Goal: Information Seeking & Learning: Learn about a topic

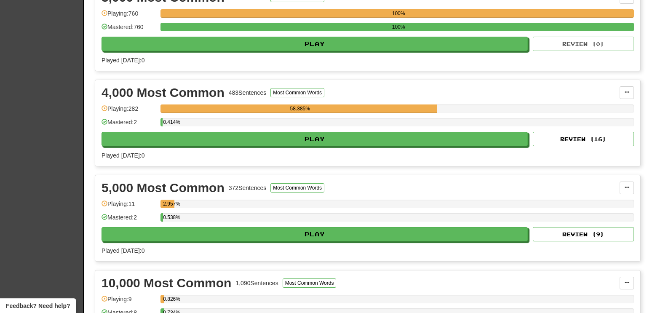
scroll to position [418, 0]
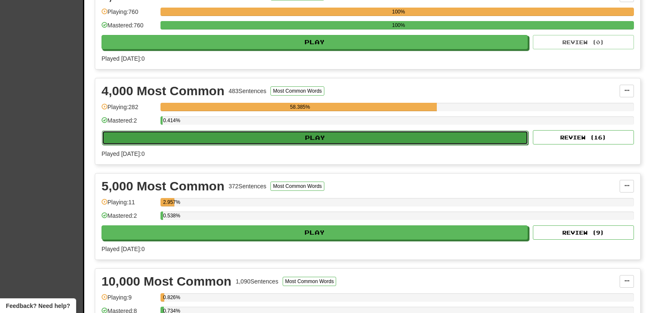
click at [359, 134] on button "Play" at bounding box center [315, 137] width 426 height 14
select select "**"
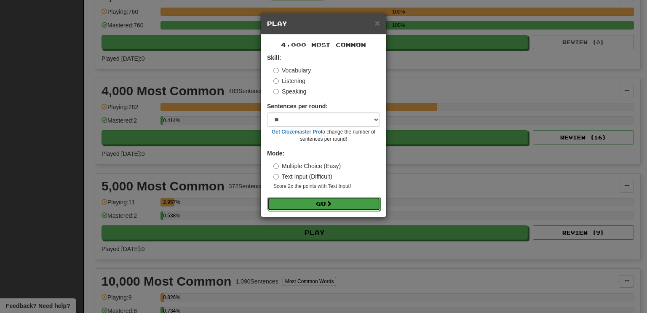
click at [318, 200] on button "Go" at bounding box center [323, 204] width 113 height 14
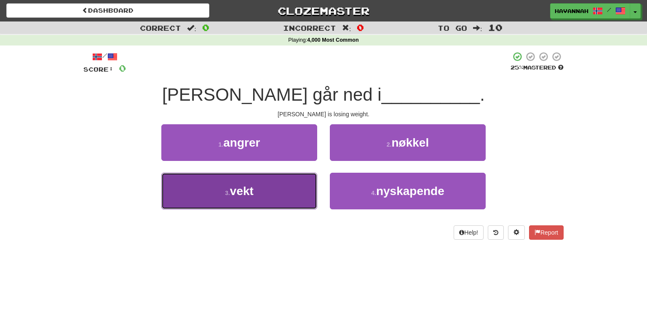
click at [299, 198] on button "3 . vekt" at bounding box center [239, 191] width 156 height 37
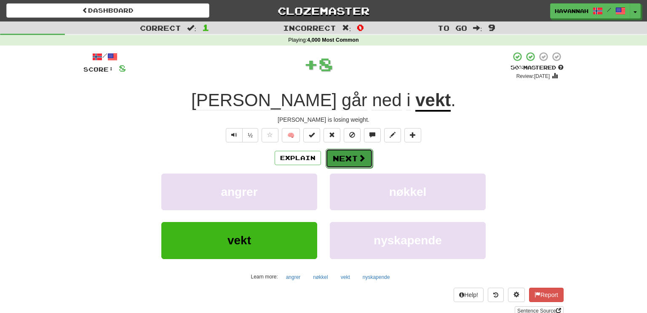
click at [347, 153] on button "Next" at bounding box center [348, 158] width 47 height 19
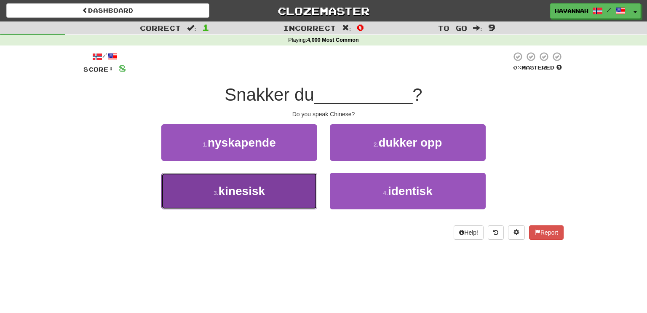
click at [278, 178] on button "3 . kinesisk" at bounding box center [239, 191] width 156 height 37
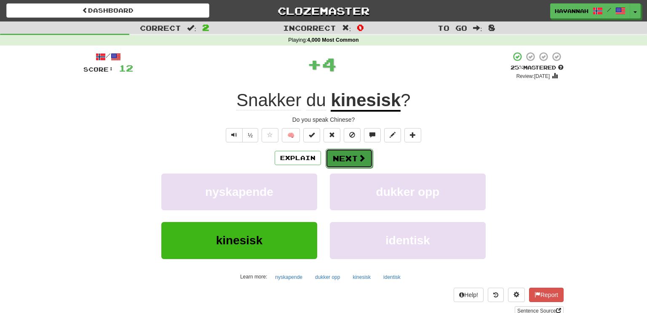
click at [330, 159] on button "Next" at bounding box center [348, 158] width 47 height 19
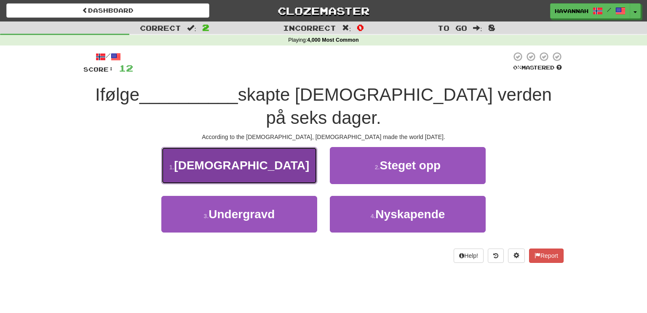
click at [298, 150] on button "1 . [DEMOGRAPHIC_DATA]" at bounding box center [239, 165] width 156 height 37
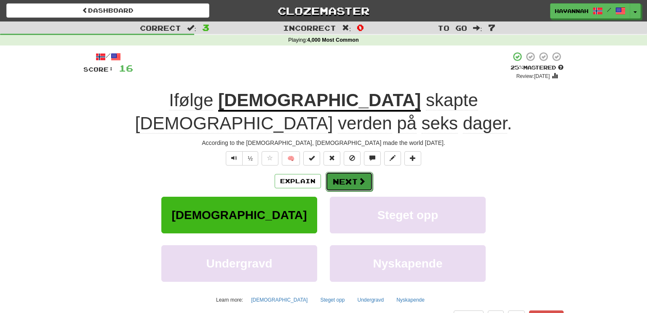
click at [369, 172] on button "Next" at bounding box center [348, 181] width 47 height 19
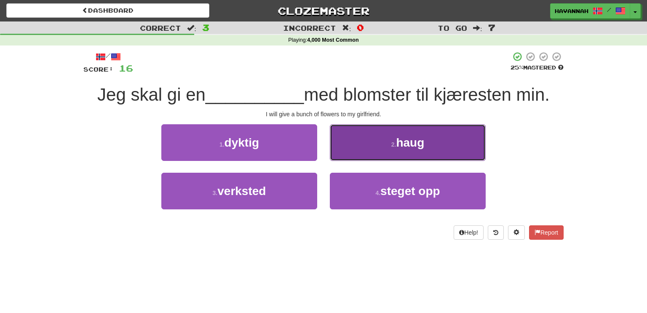
click at [368, 148] on button "2 . haug" at bounding box center [408, 142] width 156 height 37
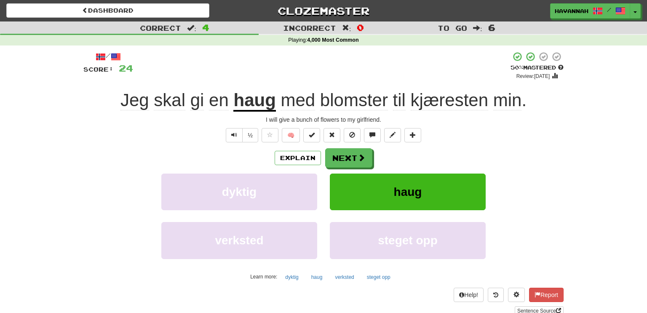
click at [369, 148] on div "Explain Next" at bounding box center [323, 157] width 480 height 19
click at [361, 153] on button "Next" at bounding box center [348, 158] width 47 height 19
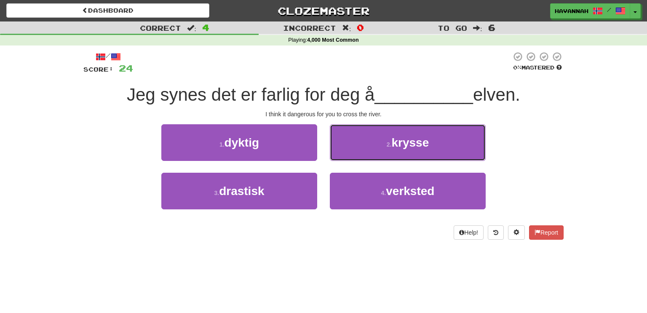
click at [361, 153] on button "2 . krysse" at bounding box center [408, 142] width 156 height 37
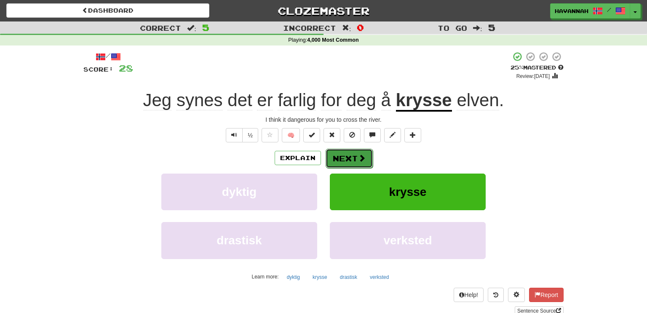
click at [369, 158] on button "Next" at bounding box center [348, 158] width 47 height 19
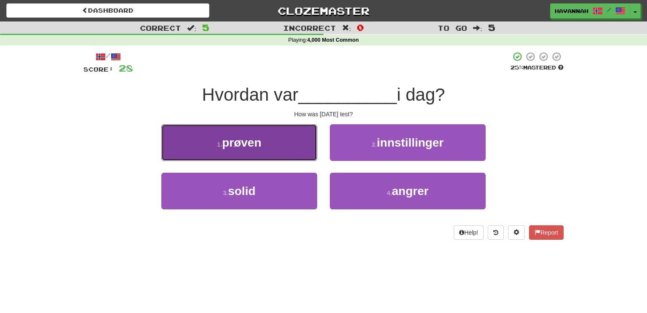
click at [298, 145] on button "1 . prøven" at bounding box center [239, 142] width 156 height 37
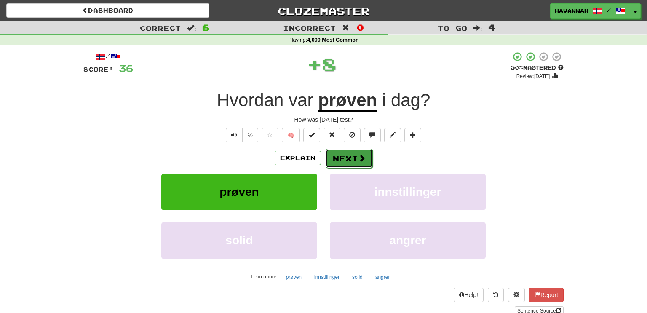
click at [342, 153] on button "Next" at bounding box center [348, 158] width 47 height 19
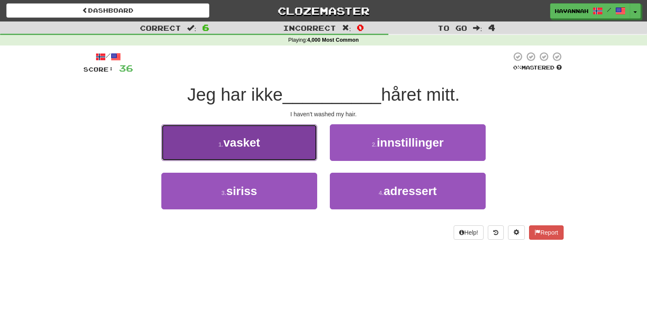
click at [310, 147] on button "1 . vasket" at bounding box center [239, 142] width 156 height 37
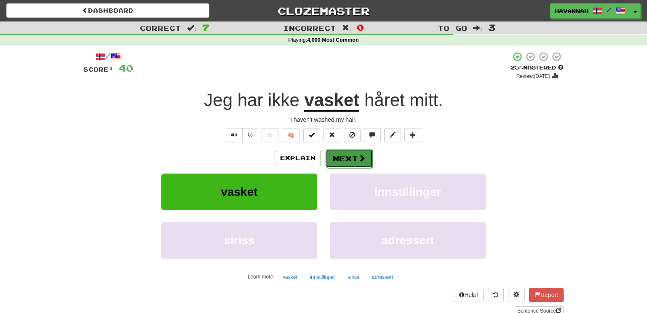
click at [352, 157] on button "Next" at bounding box center [348, 158] width 47 height 19
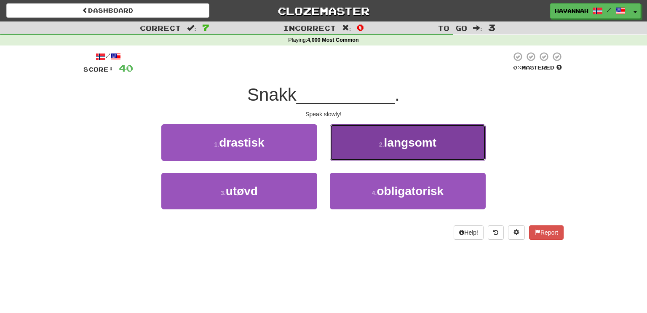
click at [353, 145] on button "2 . langsomt" at bounding box center [408, 142] width 156 height 37
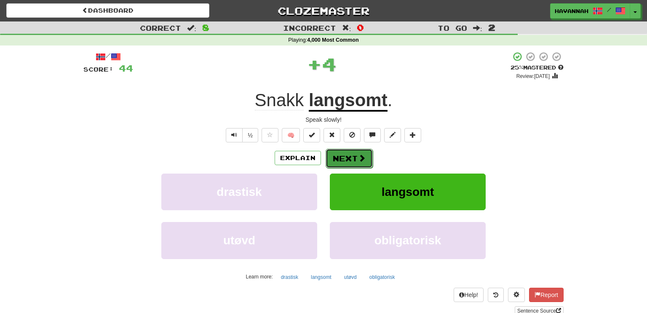
click at [348, 153] on button "Next" at bounding box center [348, 158] width 47 height 19
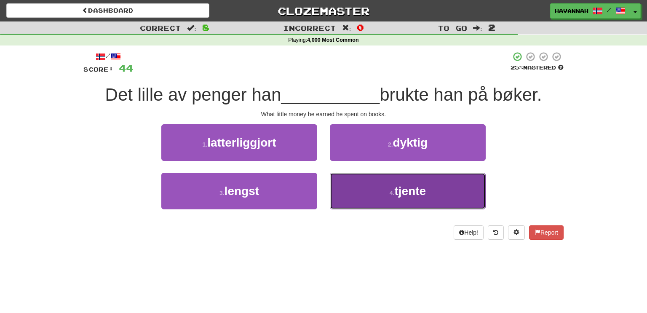
click at [435, 193] on button "4 . tjente" at bounding box center [408, 191] width 156 height 37
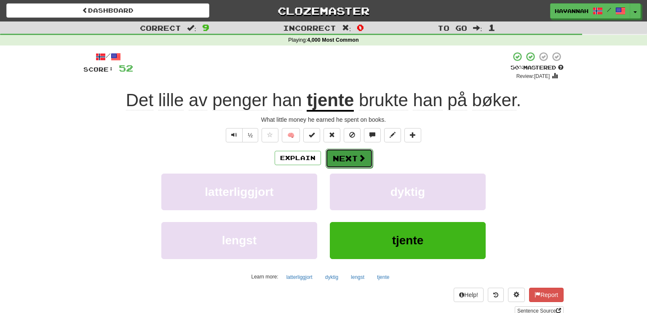
click at [342, 153] on button "Next" at bounding box center [348, 158] width 47 height 19
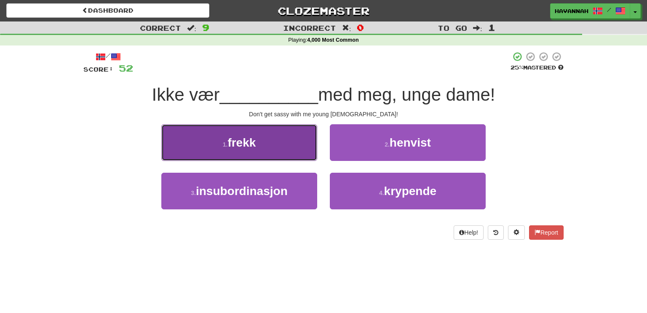
click at [269, 136] on button "1 . frekk" at bounding box center [239, 142] width 156 height 37
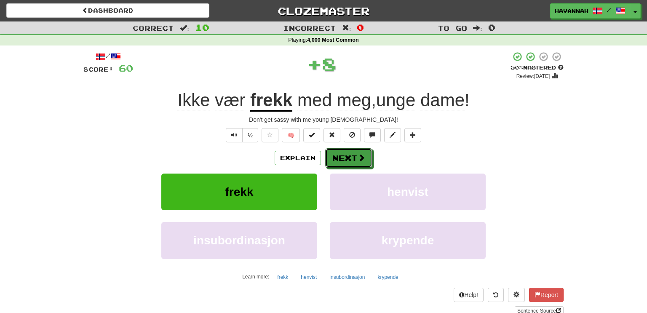
drag, startPoint x: 359, startPoint y: 152, endPoint x: 365, endPoint y: 153, distance: 6.1
click at [359, 152] on button "Next" at bounding box center [348, 157] width 47 height 19
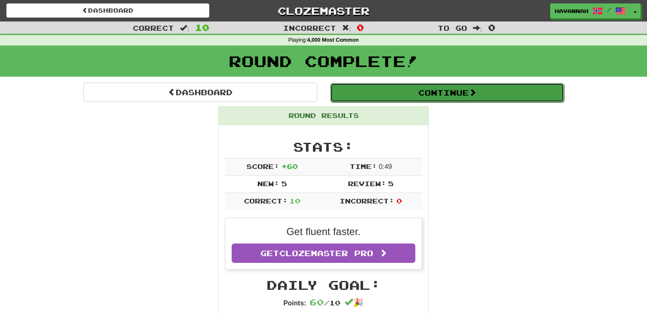
click at [445, 88] on button "Continue" at bounding box center [447, 92] width 234 height 19
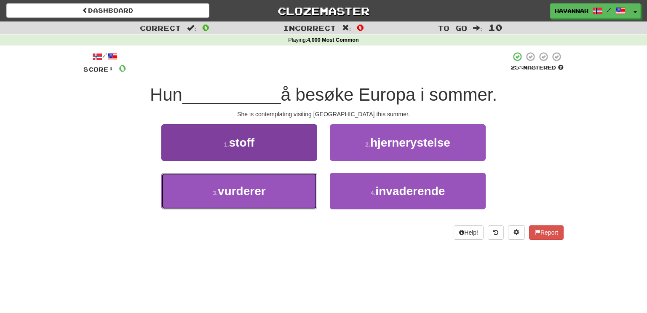
click at [298, 183] on button "3 . vurderer" at bounding box center [239, 191] width 156 height 37
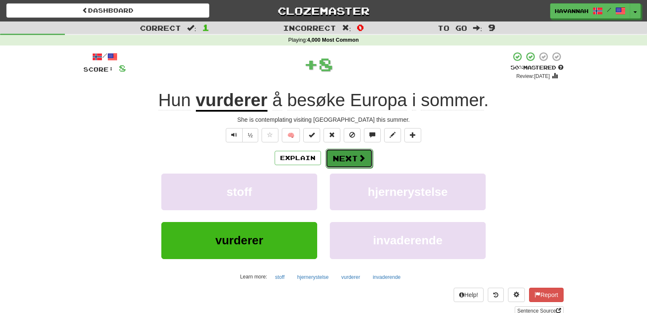
click at [352, 162] on button "Next" at bounding box center [348, 158] width 47 height 19
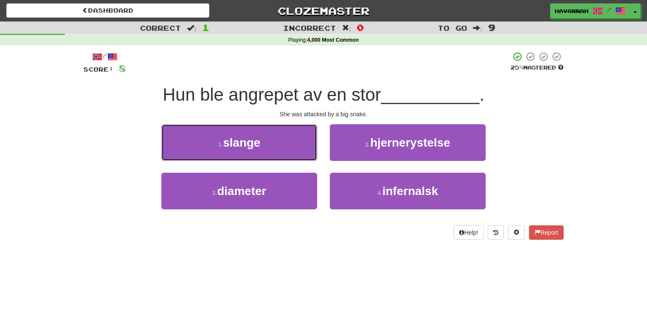
click at [294, 146] on button "1 . slange" at bounding box center [239, 142] width 156 height 37
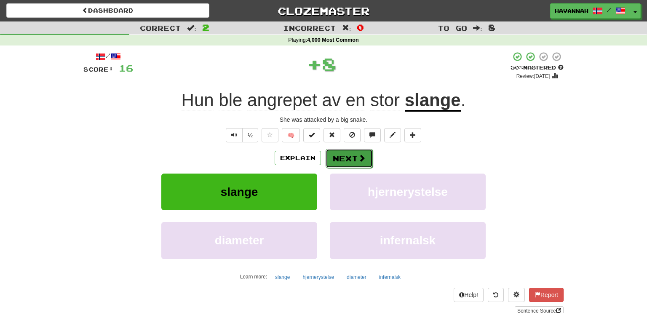
click at [359, 156] on span at bounding box center [362, 158] width 8 height 8
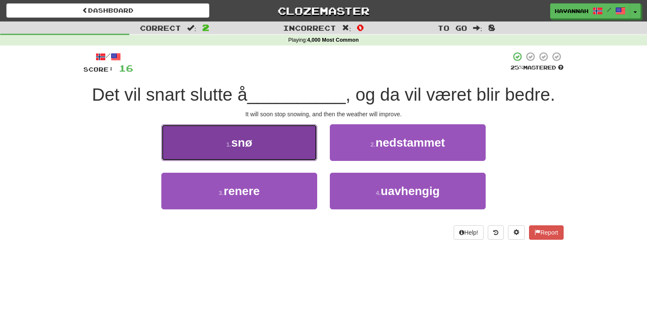
click at [297, 149] on button "1 . snø" at bounding box center [239, 142] width 156 height 37
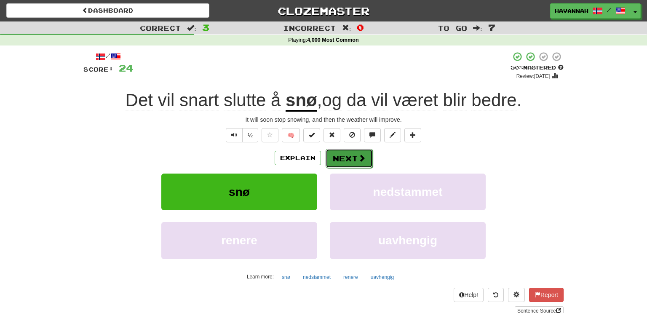
click at [340, 156] on button "Next" at bounding box center [348, 158] width 47 height 19
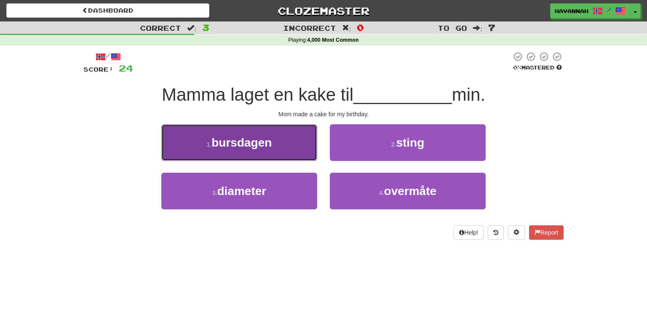
click at [279, 151] on button "1 . bursdagen" at bounding box center [239, 142] width 156 height 37
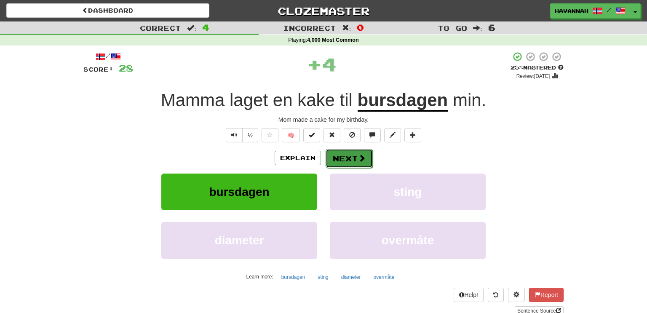
click at [359, 157] on span at bounding box center [362, 158] width 8 height 8
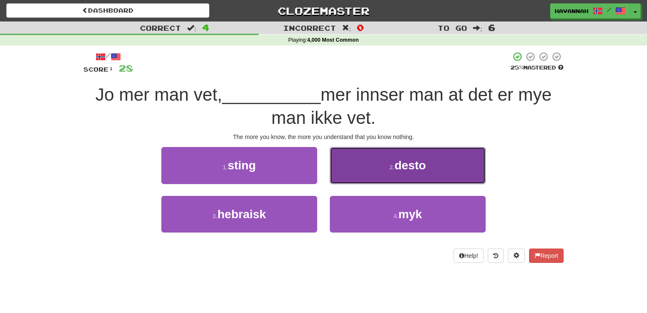
click at [365, 173] on button "2 . desto" at bounding box center [408, 165] width 156 height 37
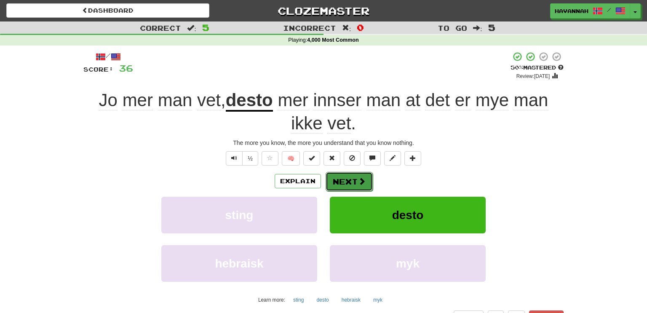
click at [360, 178] on span at bounding box center [362, 181] width 8 height 8
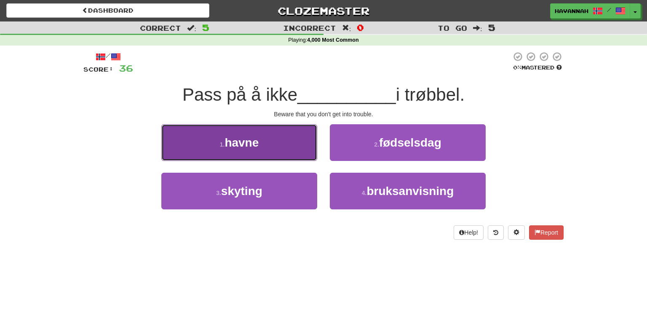
click at [298, 147] on button "1 . havne" at bounding box center [239, 142] width 156 height 37
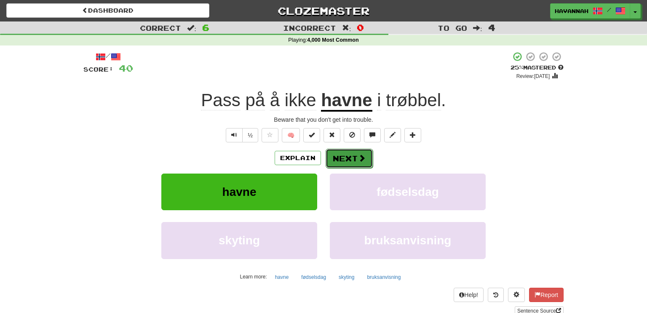
click at [362, 163] on button "Next" at bounding box center [348, 158] width 47 height 19
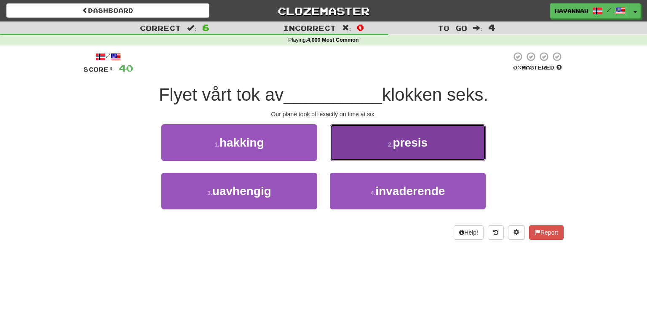
click at [397, 150] on button "2 . presis" at bounding box center [408, 142] width 156 height 37
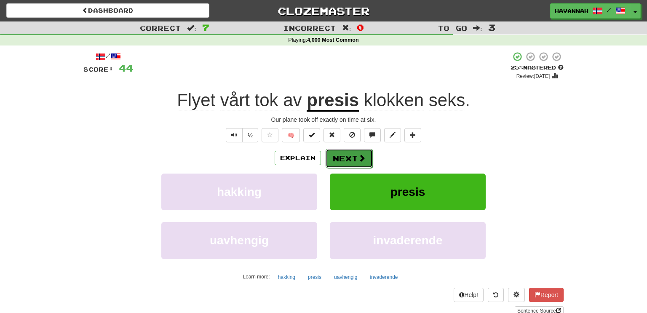
click at [362, 159] on span at bounding box center [362, 158] width 8 height 8
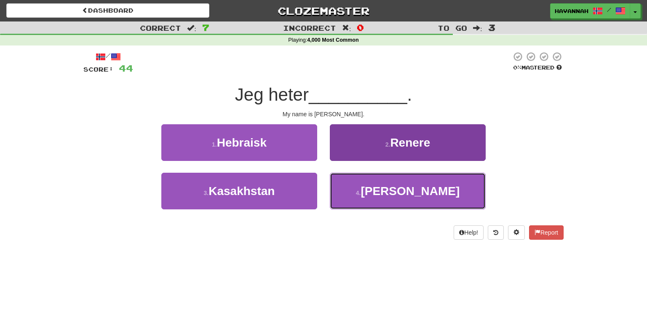
click at [389, 188] on button "4 . [PERSON_NAME]" at bounding box center [408, 191] width 156 height 37
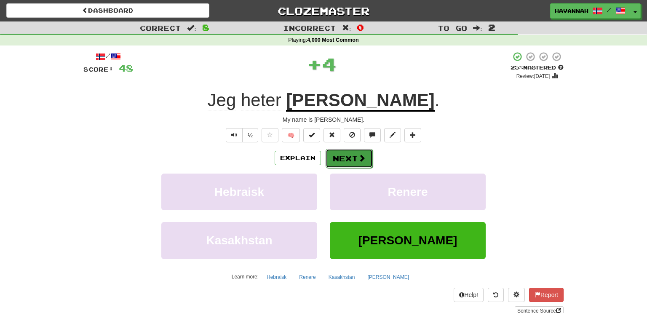
click at [352, 158] on button "Next" at bounding box center [348, 158] width 47 height 19
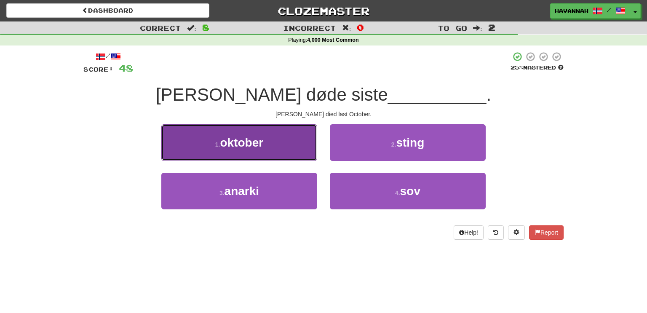
click at [299, 152] on button "[DATE]" at bounding box center [239, 142] width 156 height 37
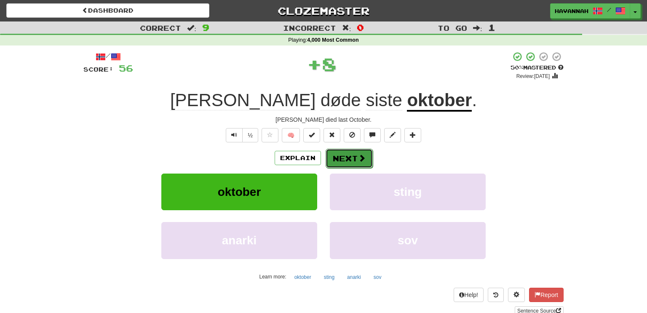
click at [349, 160] on button "Next" at bounding box center [348, 158] width 47 height 19
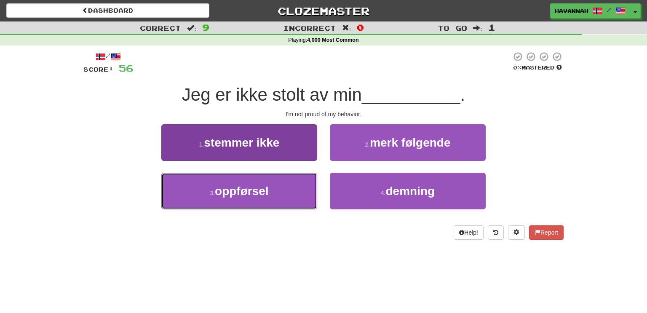
click at [283, 180] on button "3 . oppførsel" at bounding box center [239, 191] width 156 height 37
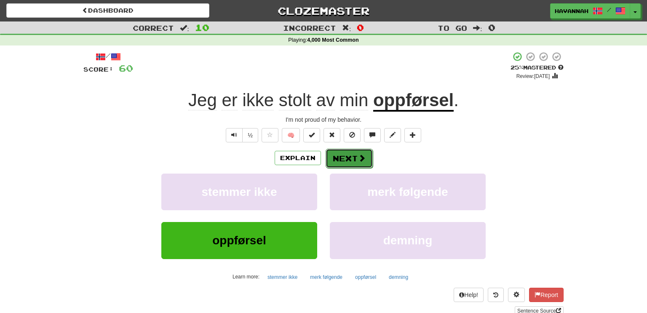
click at [336, 161] on button "Next" at bounding box center [348, 158] width 47 height 19
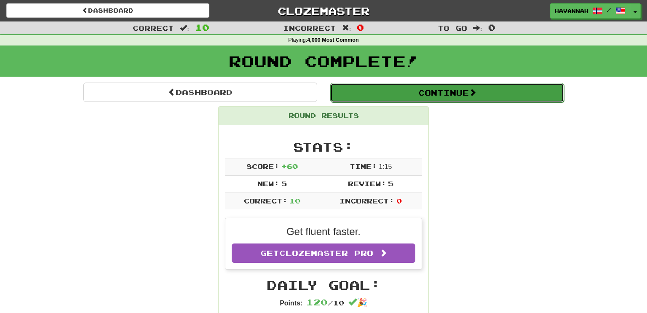
click at [434, 90] on button "Continue" at bounding box center [447, 92] width 234 height 19
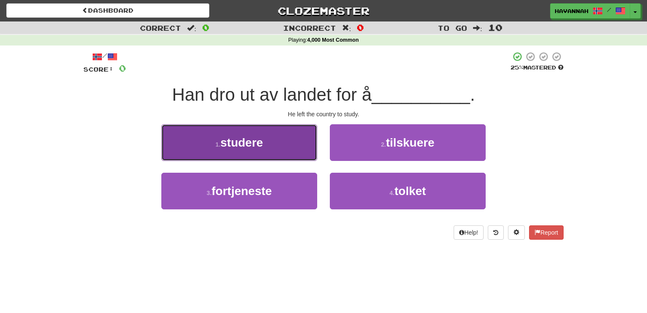
click at [303, 147] on button "1 . studere" at bounding box center [239, 142] width 156 height 37
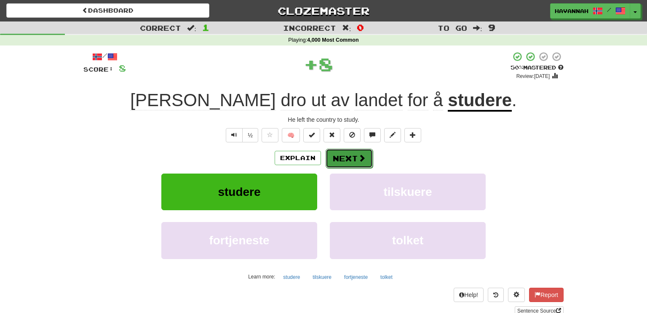
click at [360, 154] on span at bounding box center [362, 158] width 8 height 8
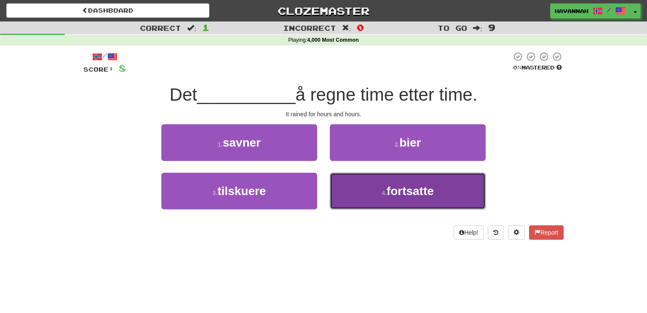
click at [366, 188] on button "4 . fortsatte" at bounding box center [408, 191] width 156 height 37
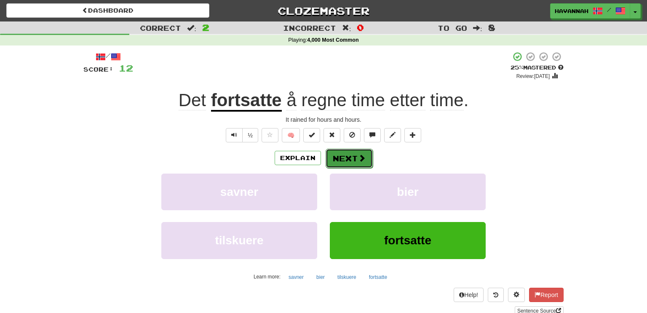
click at [353, 160] on button "Next" at bounding box center [348, 158] width 47 height 19
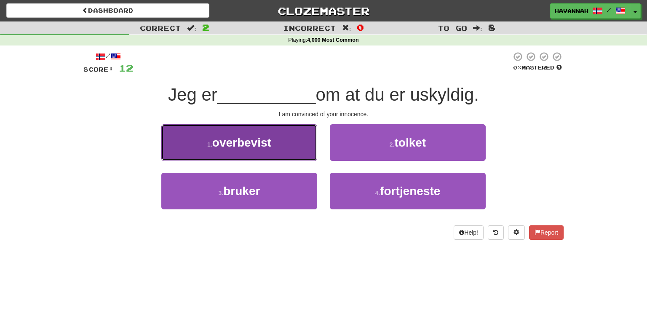
click at [300, 148] on button "1 . overbevist" at bounding box center [239, 142] width 156 height 37
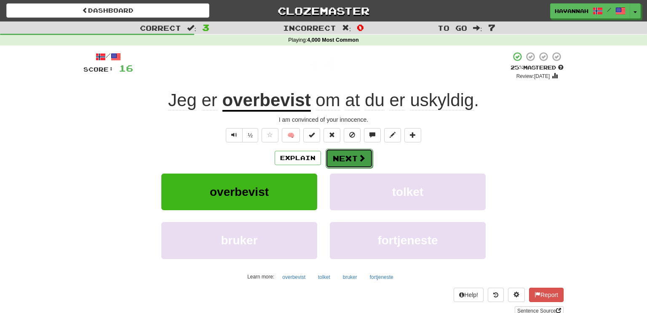
click at [342, 153] on button "Next" at bounding box center [348, 158] width 47 height 19
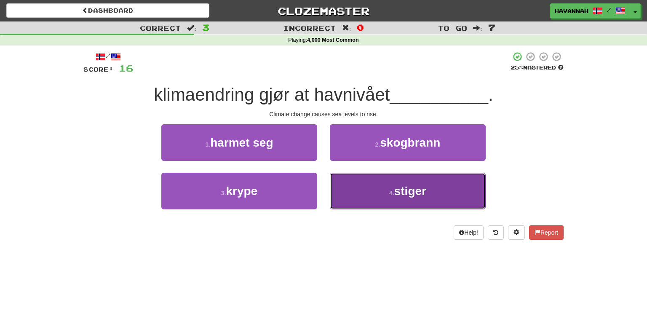
click at [362, 187] on button "4 . stiger" at bounding box center [408, 191] width 156 height 37
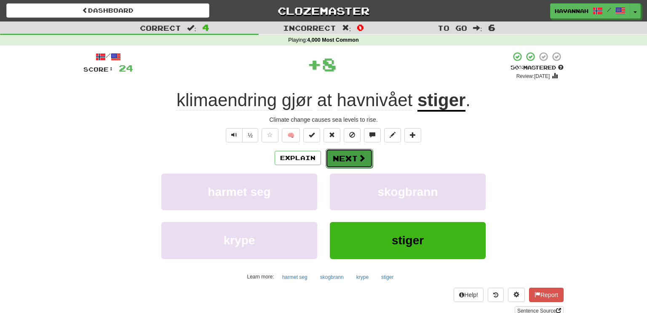
click at [342, 157] on button "Next" at bounding box center [348, 158] width 47 height 19
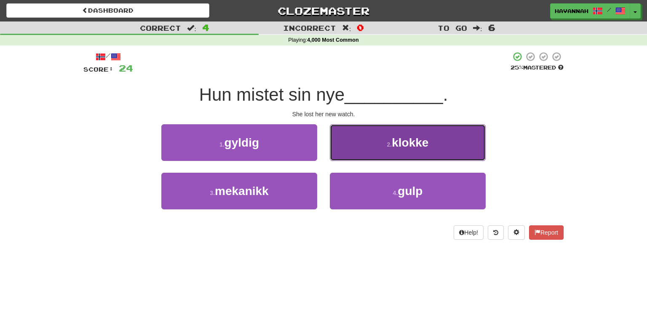
click at [359, 152] on button "2 . klokke" at bounding box center [408, 142] width 156 height 37
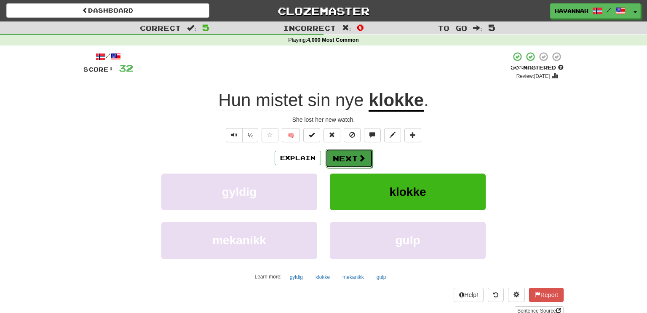
click at [358, 154] on span at bounding box center [362, 158] width 8 height 8
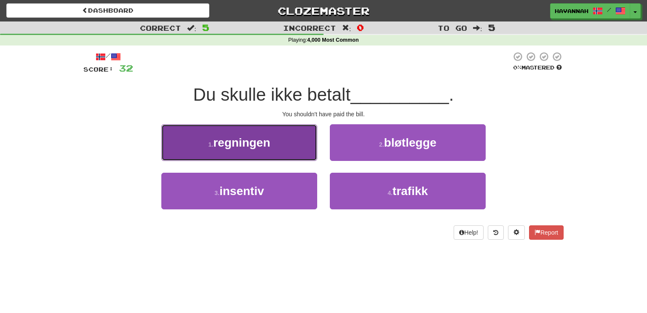
click at [272, 147] on button "1 . regningen" at bounding box center [239, 142] width 156 height 37
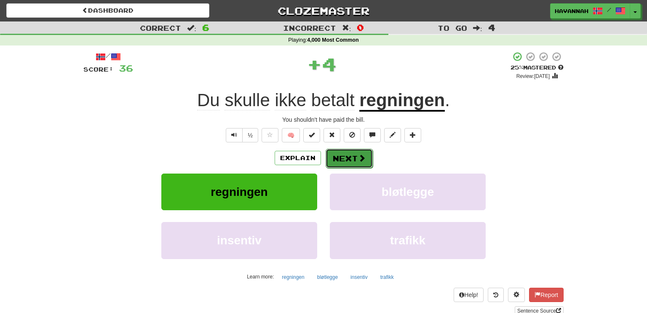
click at [348, 154] on button "Next" at bounding box center [348, 158] width 47 height 19
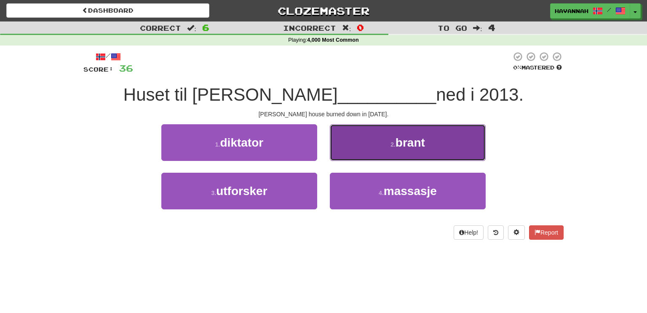
click at [358, 147] on button "2 . brant" at bounding box center [408, 142] width 156 height 37
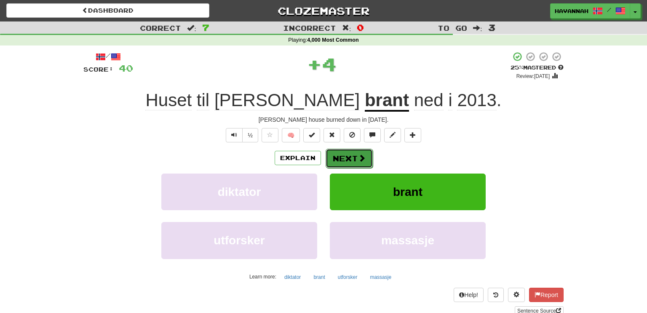
click at [349, 157] on button "Next" at bounding box center [348, 158] width 47 height 19
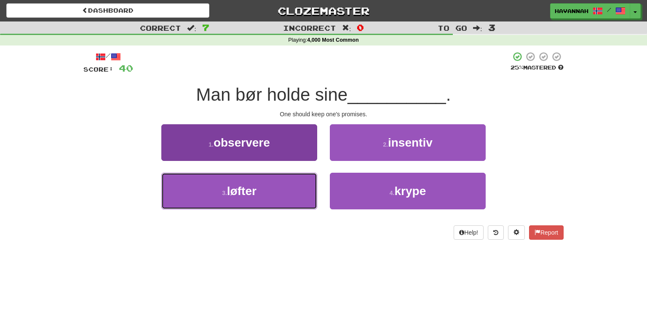
drag, startPoint x: 305, startPoint y: 191, endPoint x: 313, endPoint y: 186, distance: 9.5
click at [305, 191] on button "3 . løfter" at bounding box center [239, 191] width 156 height 37
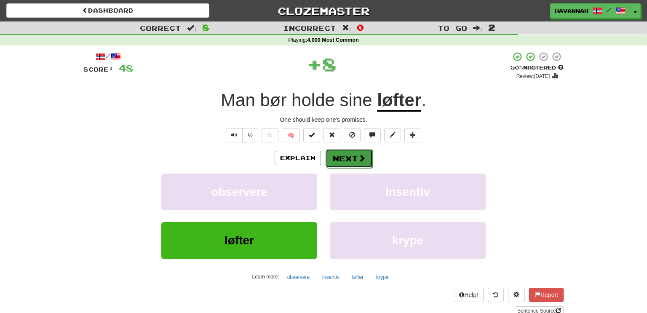
click at [363, 158] on span at bounding box center [362, 158] width 8 height 8
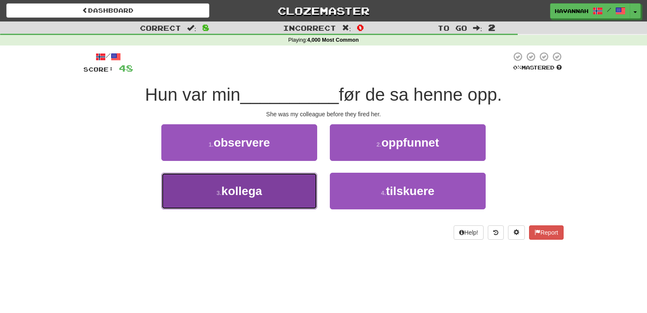
click at [303, 192] on button "3 . kollega" at bounding box center [239, 191] width 156 height 37
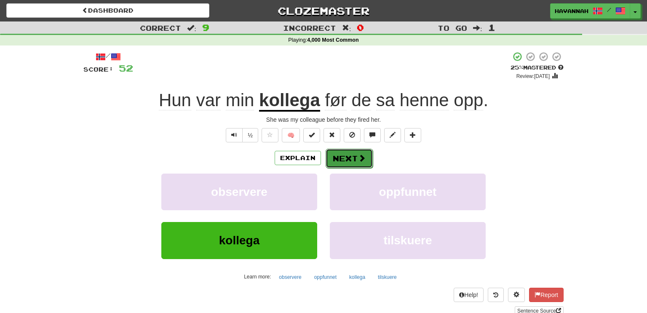
click at [360, 158] on span at bounding box center [362, 158] width 8 height 8
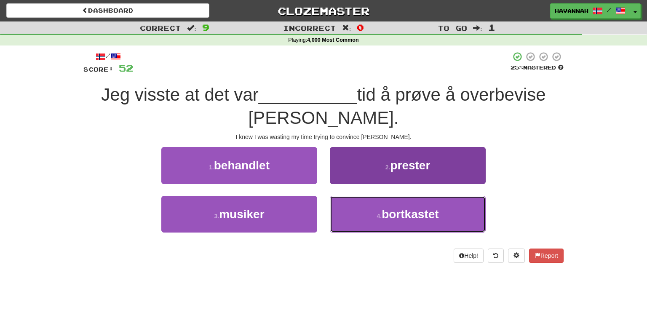
click at [377, 205] on button "4 . bortkastet" at bounding box center [408, 214] width 156 height 37
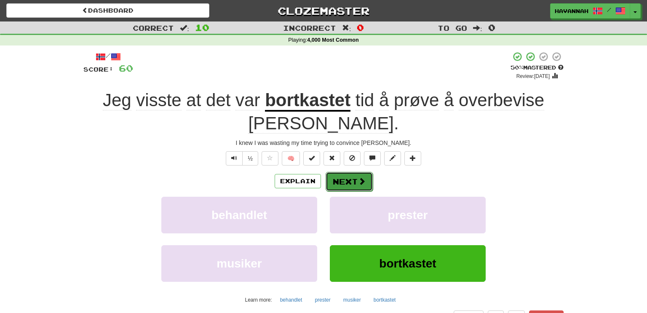
click at [359, 179] on span at bounding box center [362, 181] width 8 height 8
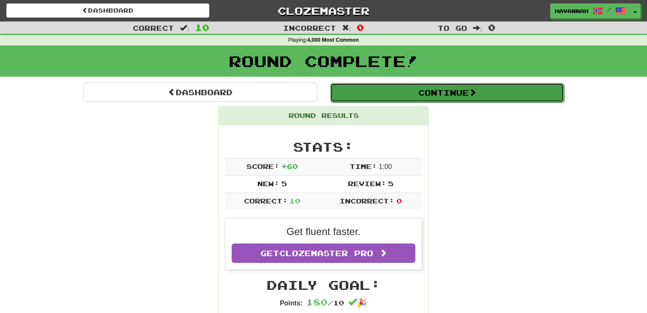
click at [466, 91] on button "Continue" at bounding box center [447, 92] width 234 height 19
